Goal: Find specific page/section: Find specific page/section

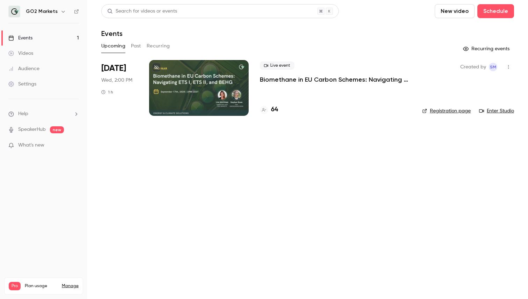
click at [181, 99] on div at bounding box center [198, 88] width 99 height 56
